Goal: Information Seeking & Learning: Learn about a topic

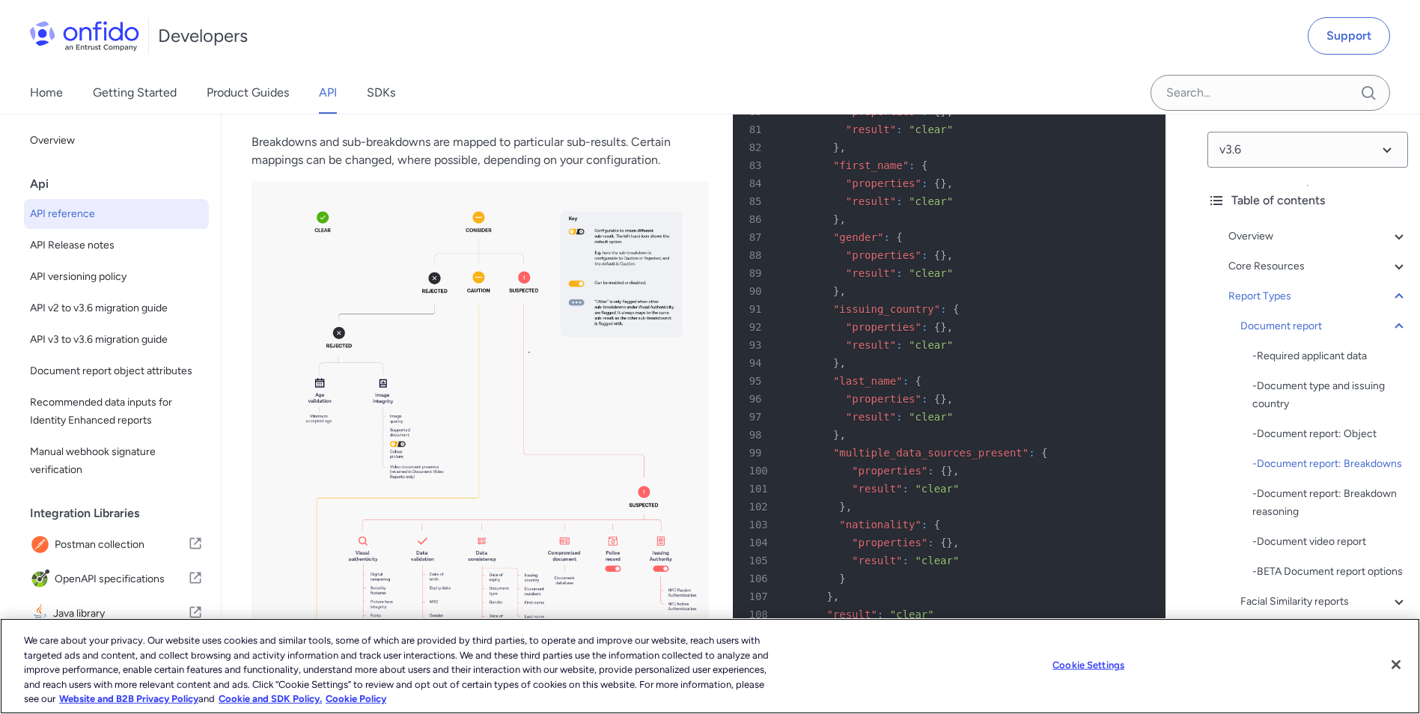
scroll to position [55749, 0]
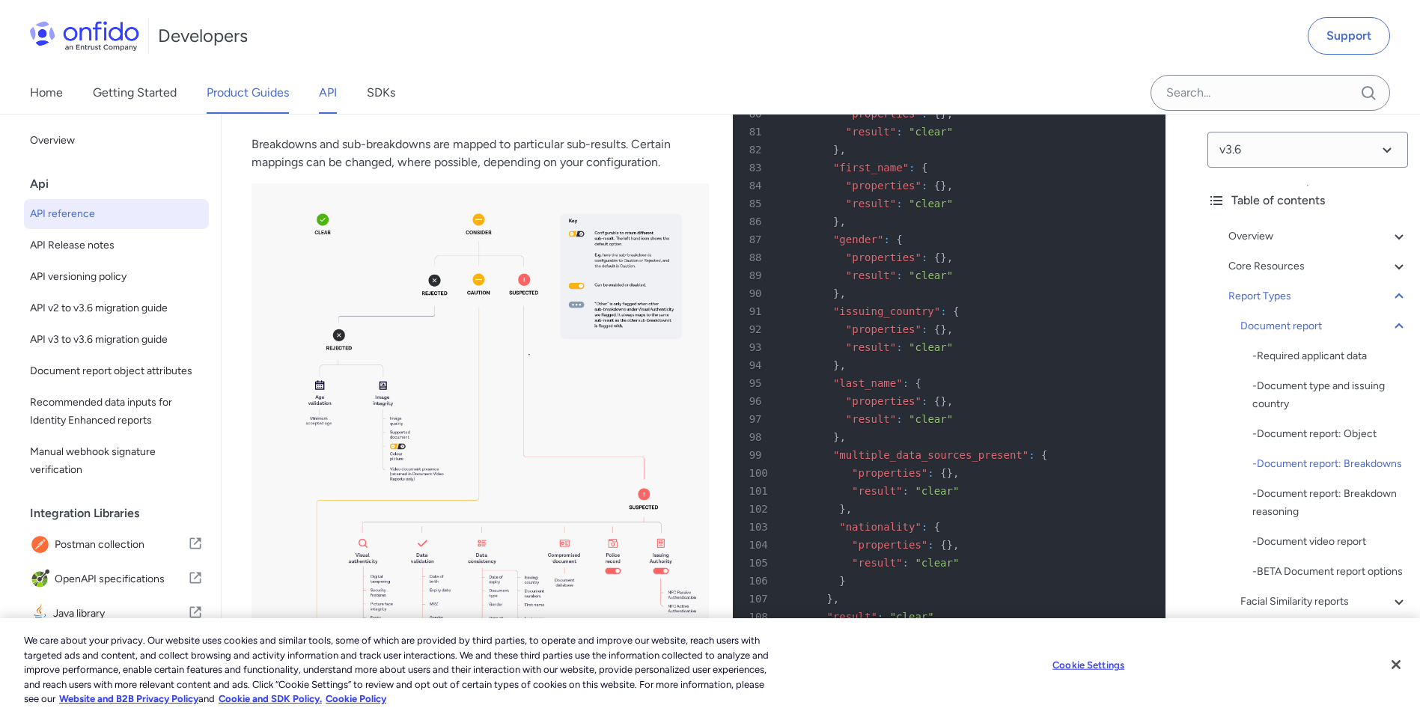
click at [284, 92] on link "Product Guides" at bounding box center [248, 93] width 82 height 42
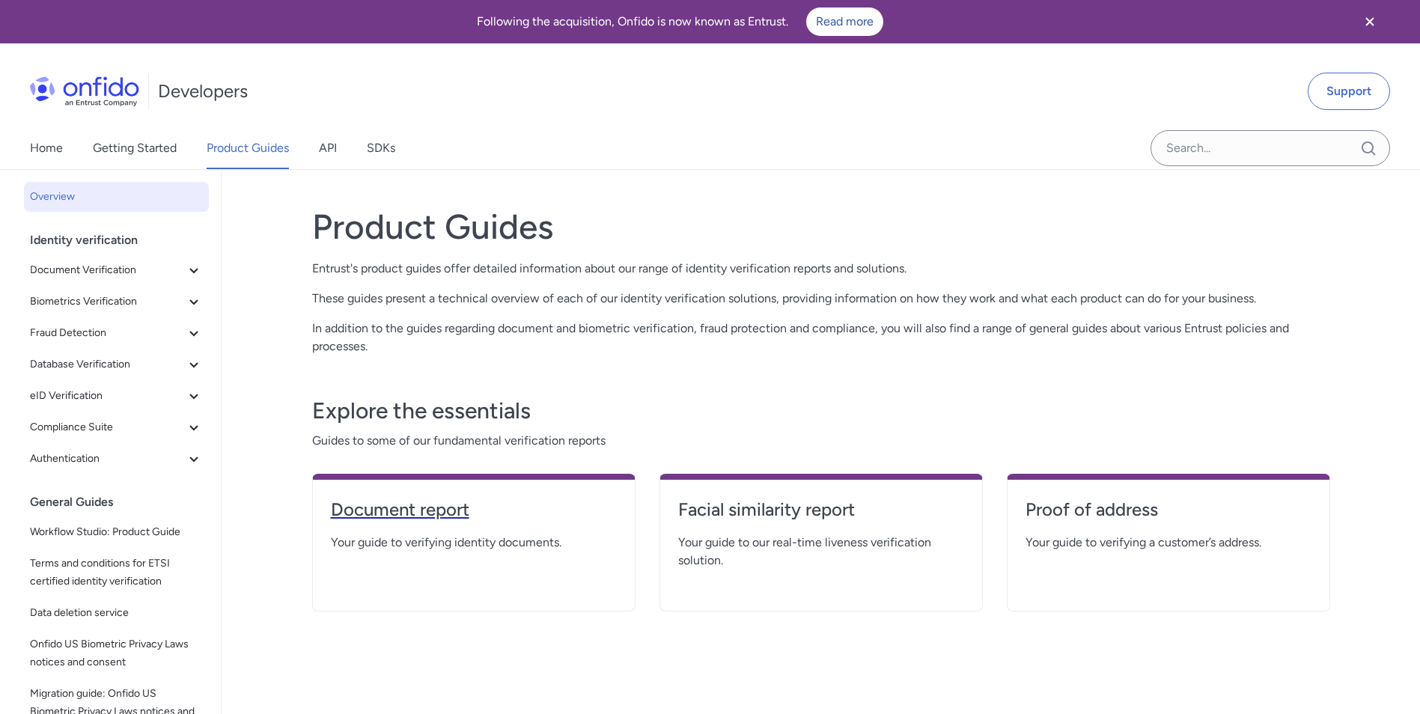
click at [430, 504] on h4 "Document report" at bounding box center [474, 510] width 286 height 24
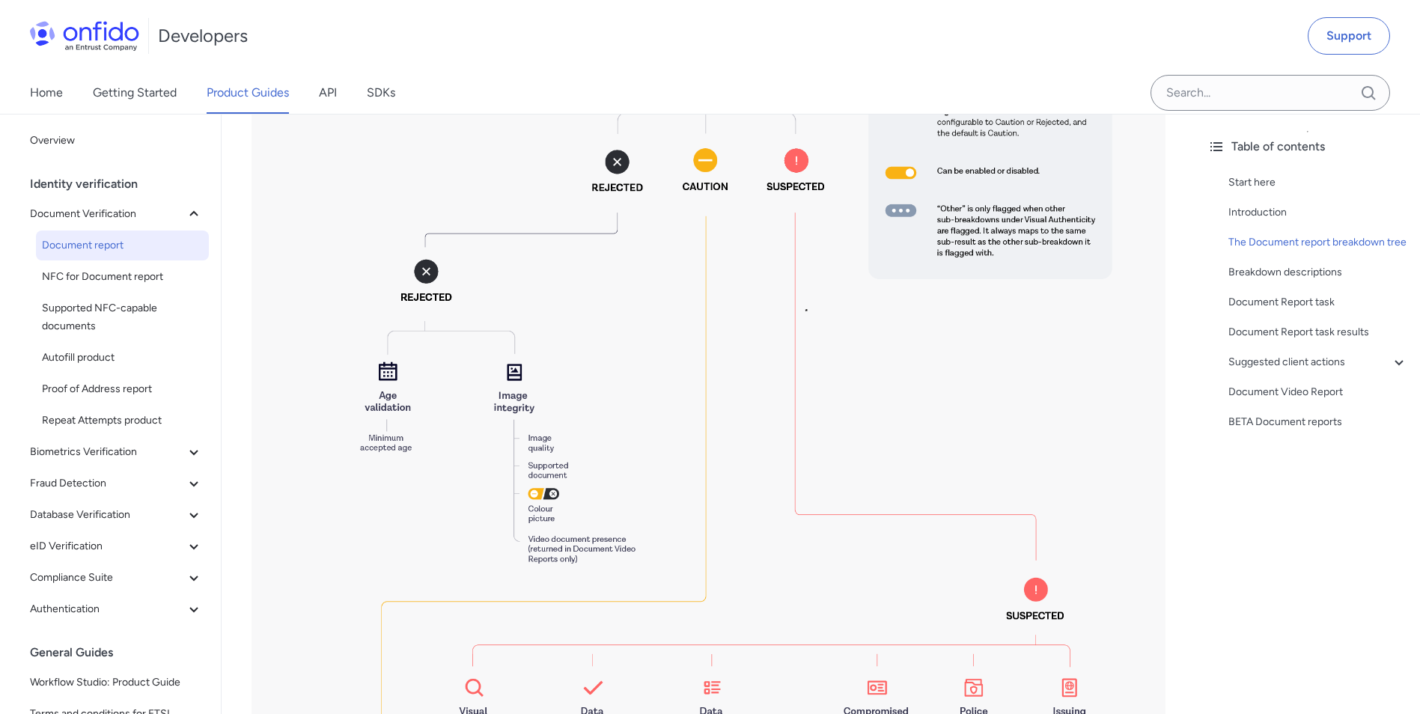
scroll to position [1273, 0]
